Goal: Task Accomplishment & Management: Manage account settings

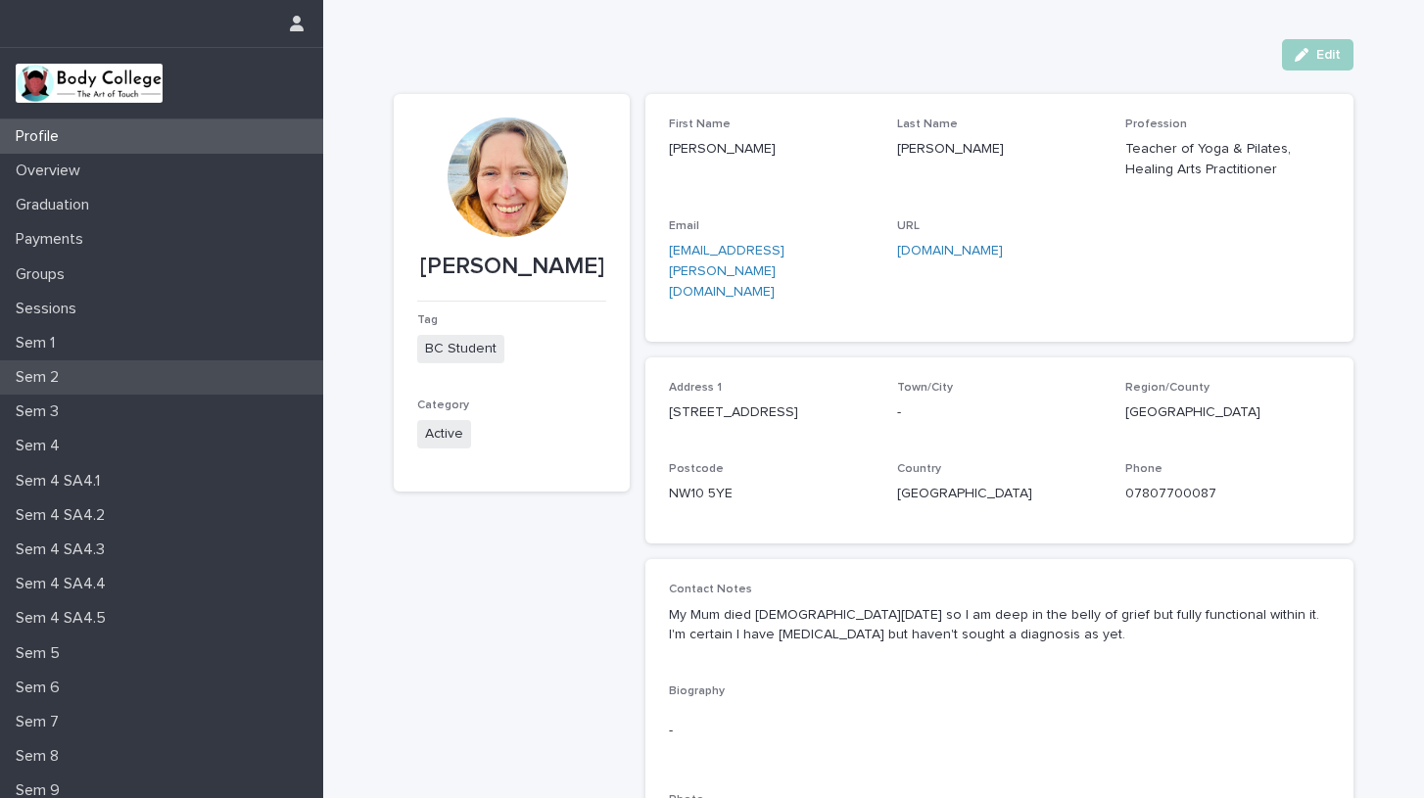
click at [34, 372] on p "Sem 2" at bounding box center [41, 377] width 67 height 19
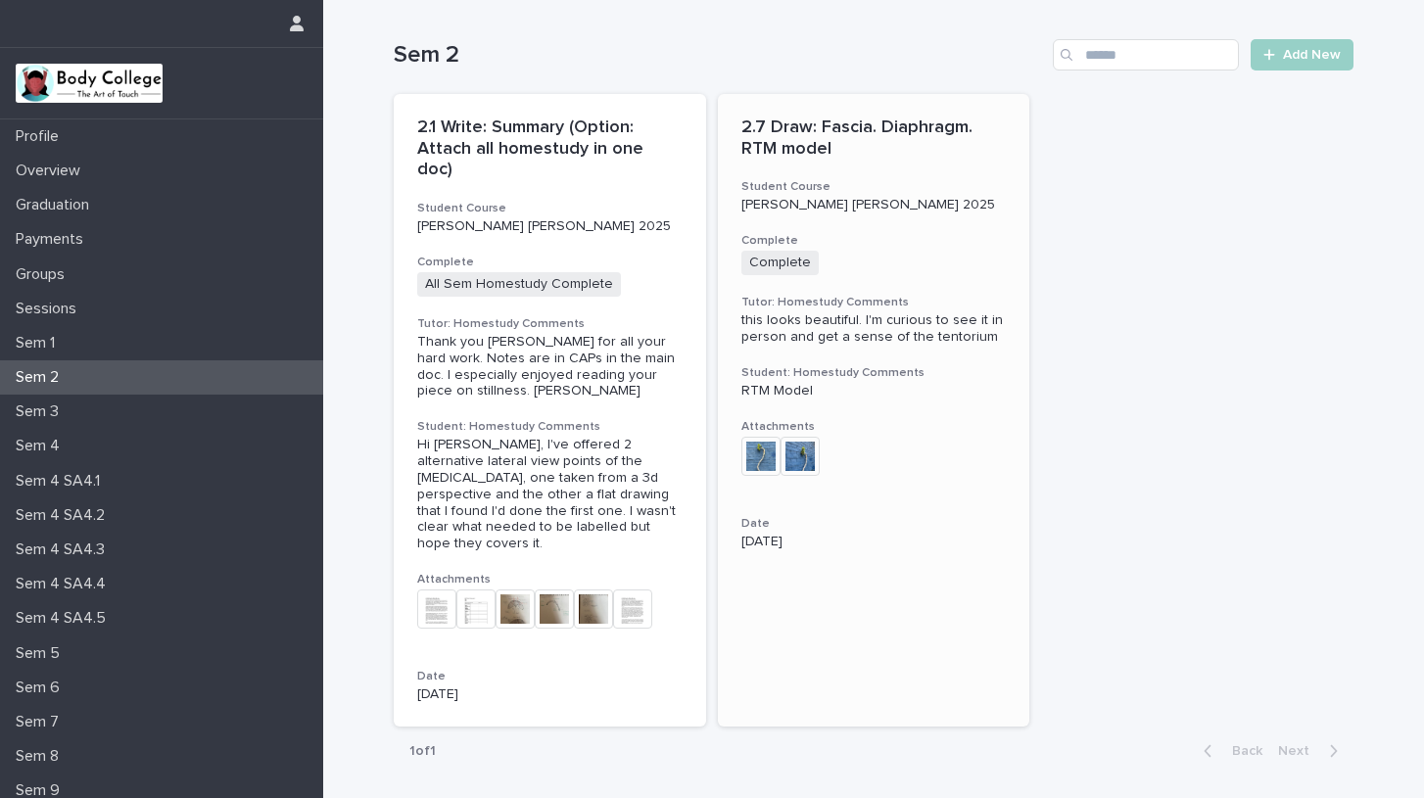
click at [858, 253] on div "Complete + 0" at bounding box center [873, 263] width 265 height 24
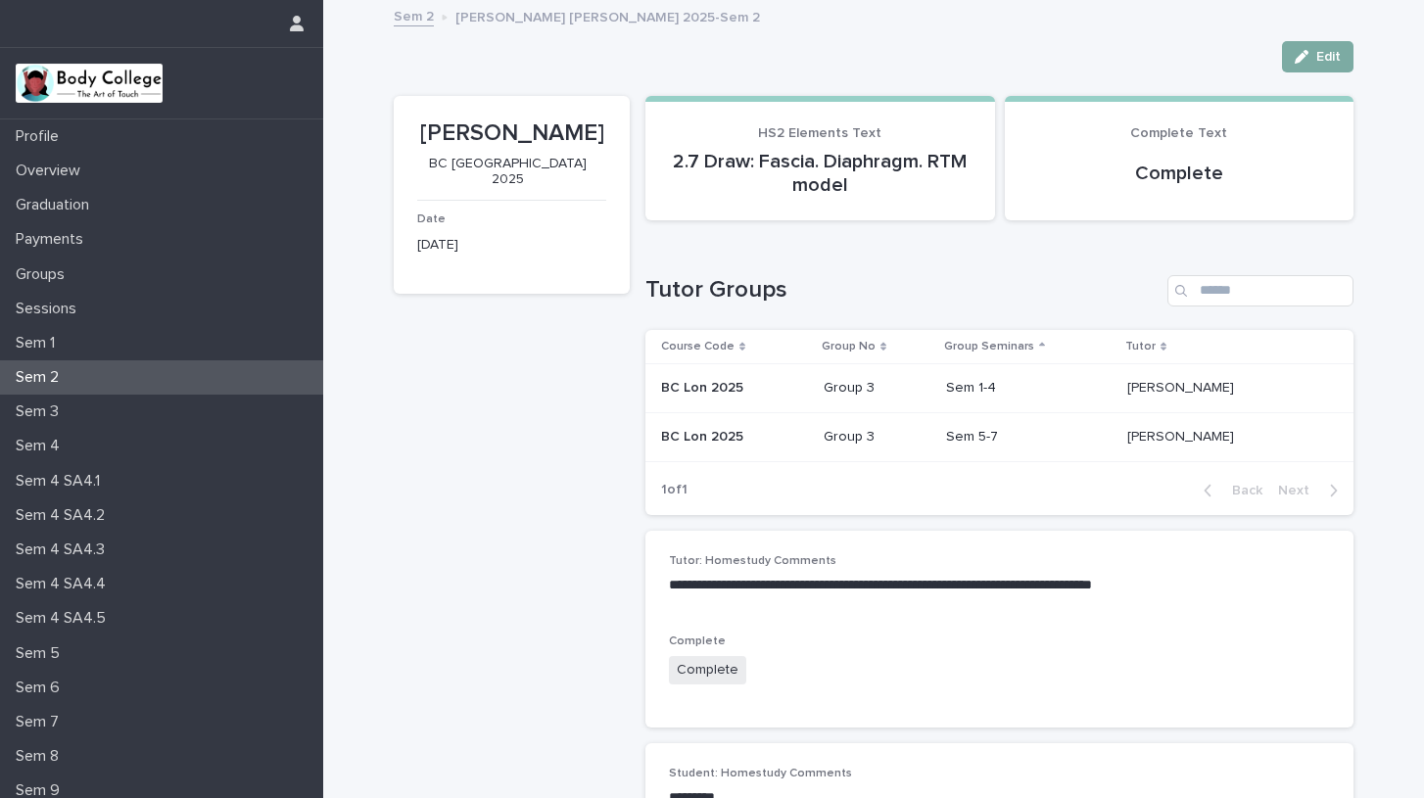
click at [1319, 52] on span "Edit" at bounding box center [1328, 57] width 24 height 14
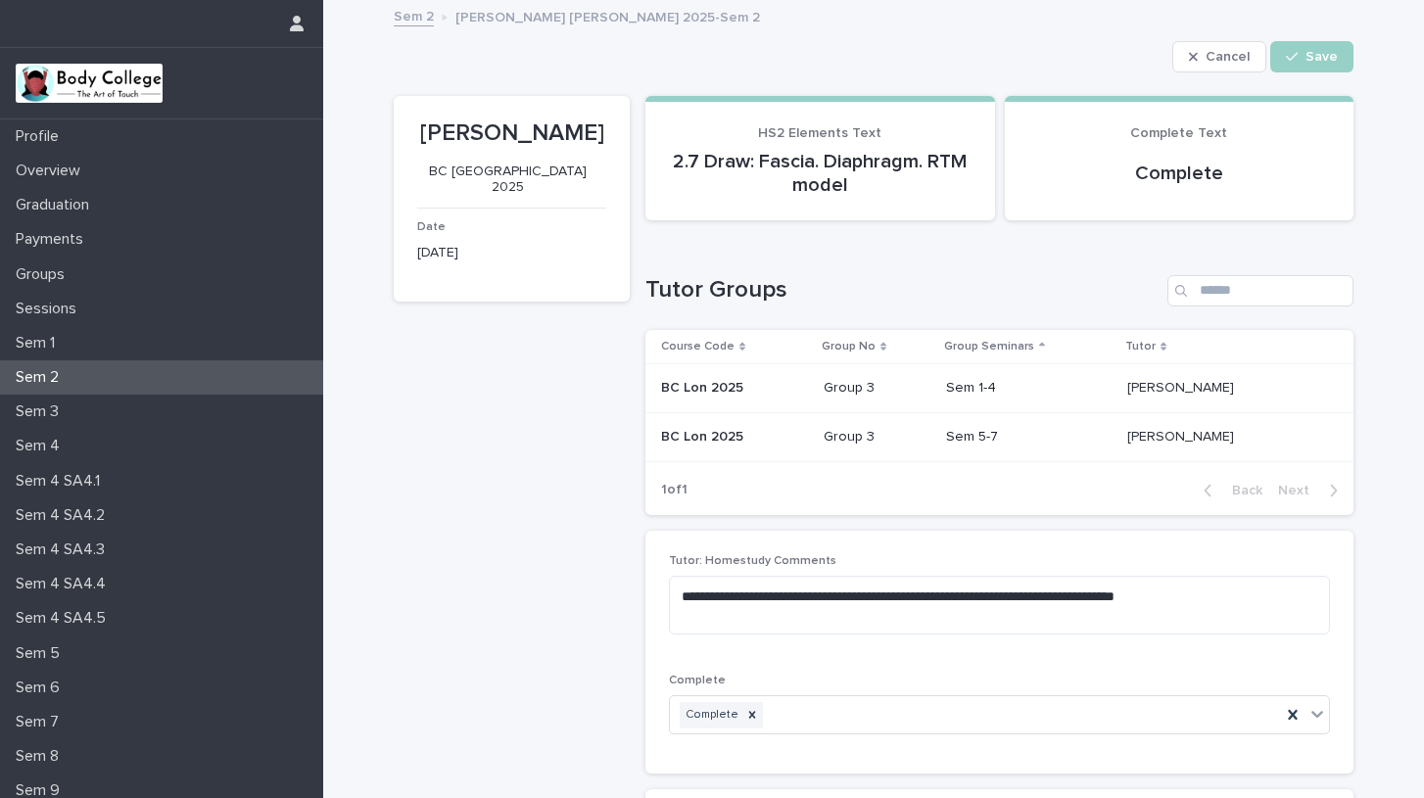
click at [1170, 148] on div "Complete Text Complete" at bounding box center [1179, 160] width 303 height 71
click at [1289, 707] on icon at bounding box center [1293, 715] width 20 height 20
click at [1308, 713] on icon at bounding box center [1317, 714] width 20 height 20
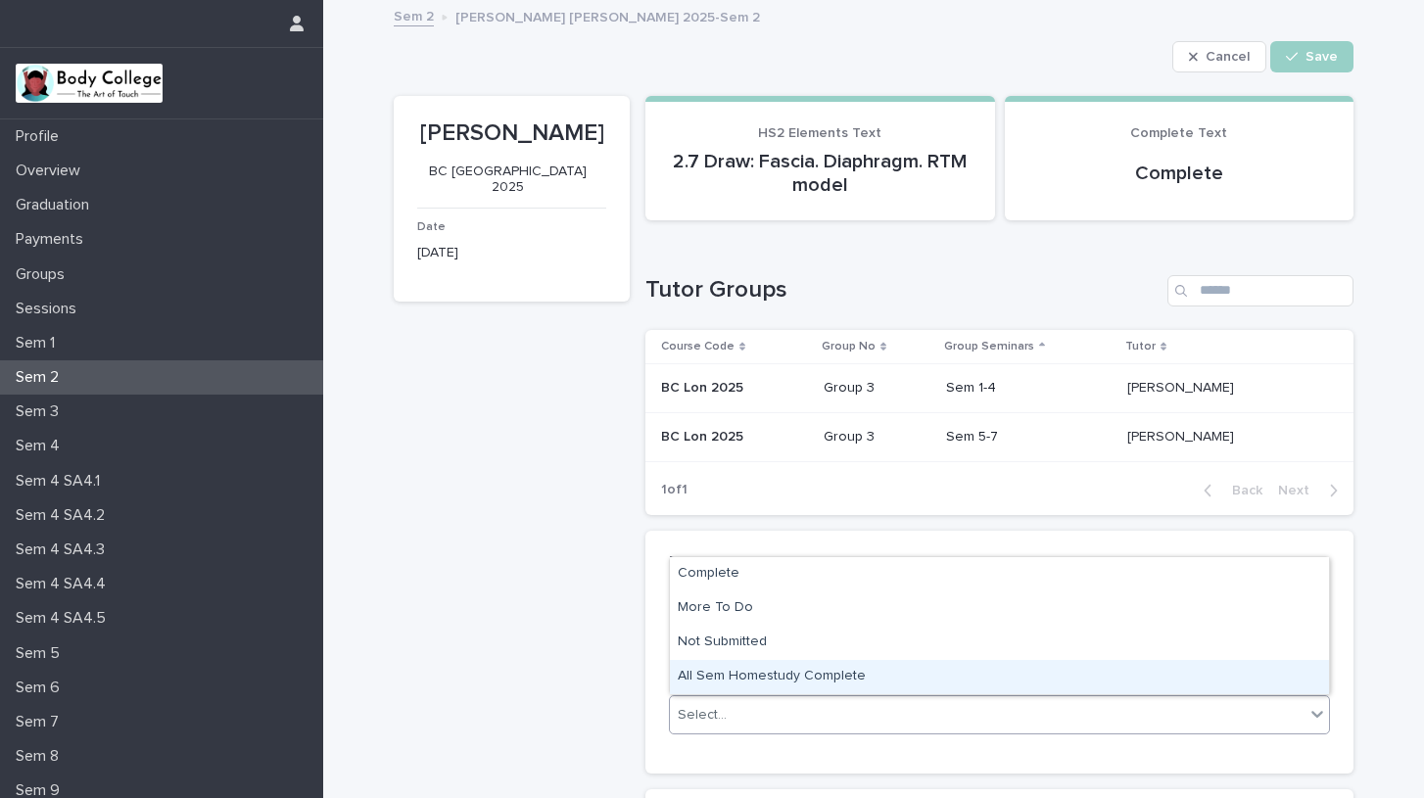
click at [697, 673] on div "All Sem Homestudy Complete" at bounding box center [999, 677] width 659 height 34
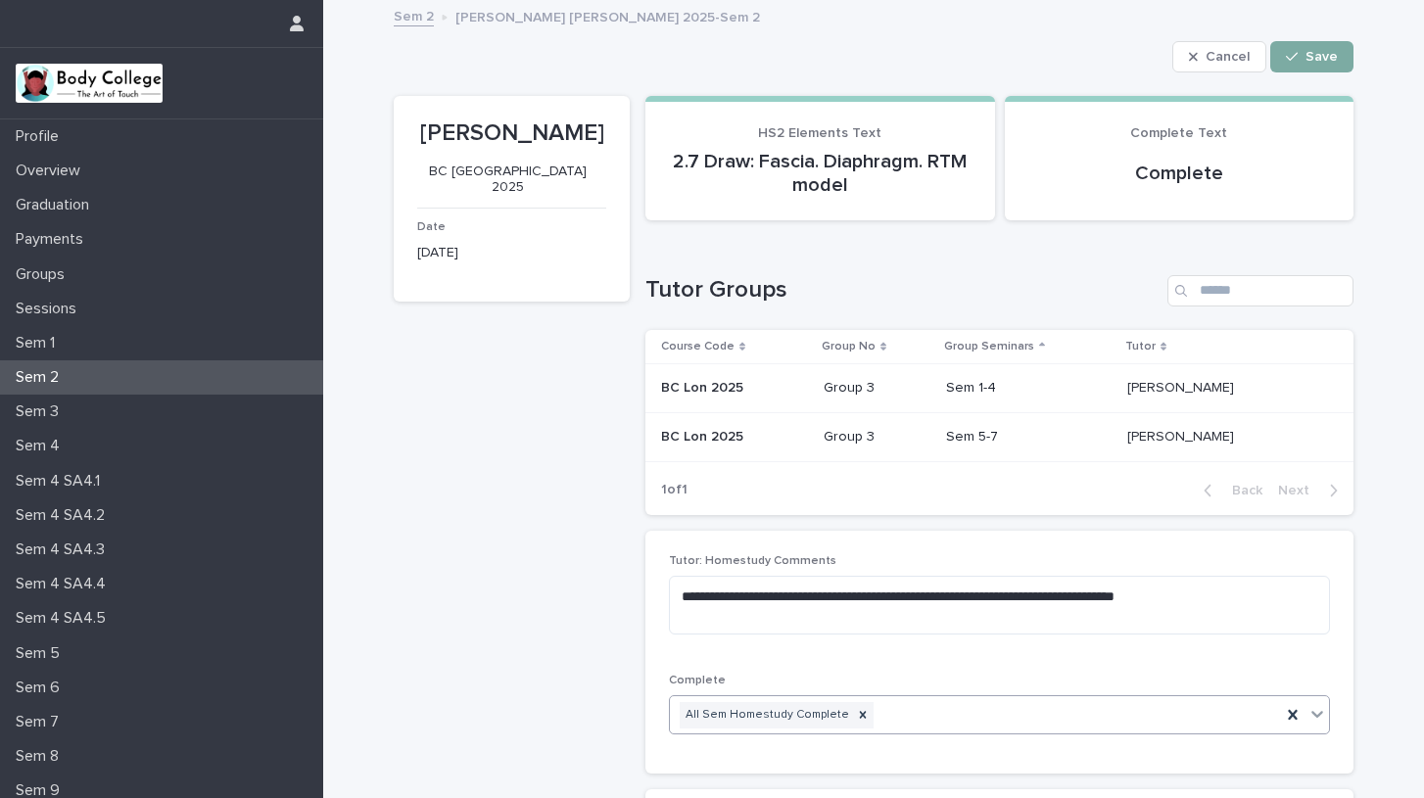
click at [1300, 54] on div "button" at bounding box center [1296, 57] width 20 height 14
